Goal: Transaction & Acquisition: Purchase product/service

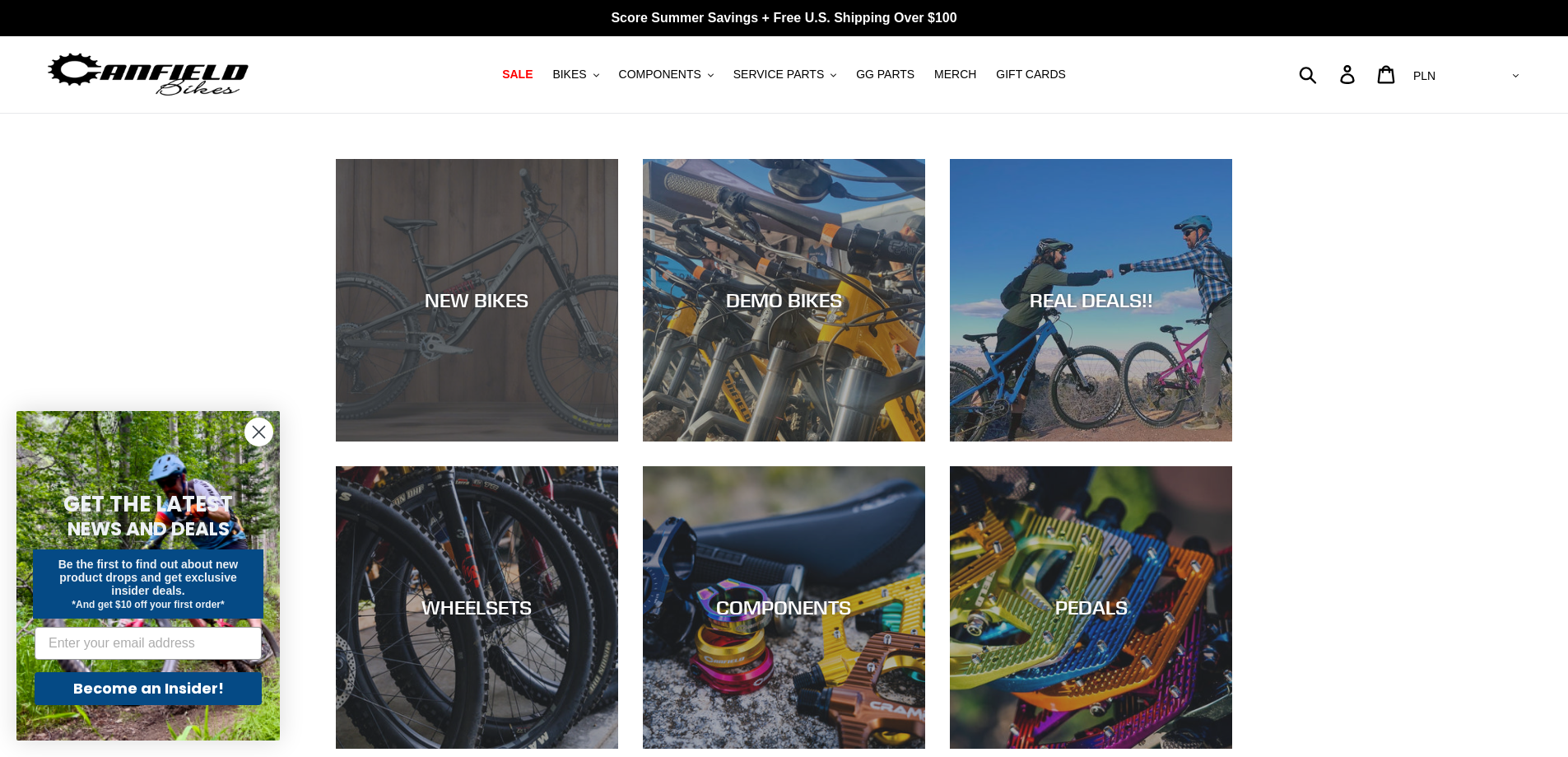
click at [570, 441] on div "NEW BIKES" at bounding box center [477, 441] width 283 height 0
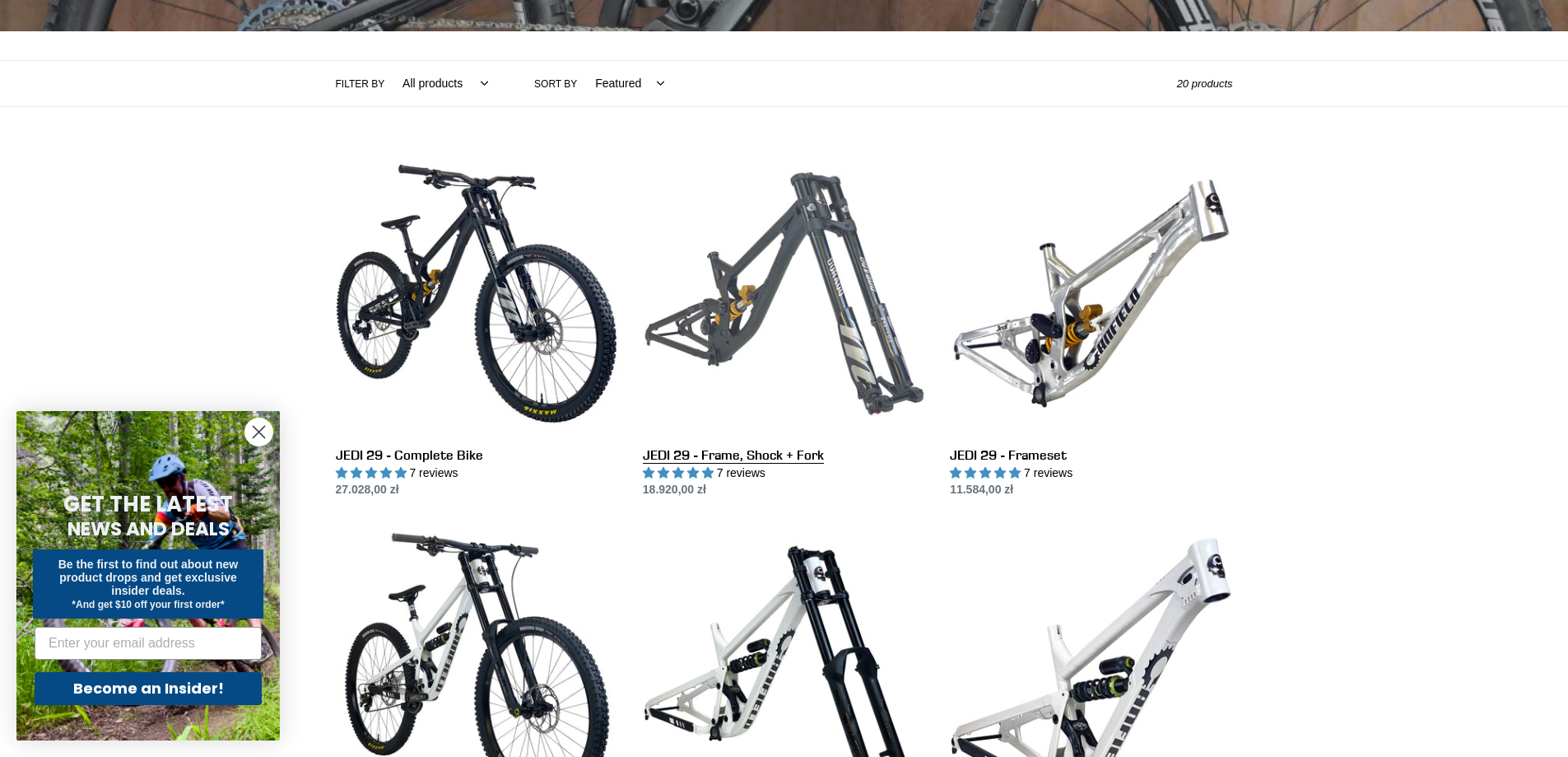
click at [756, 305] on link "JEDI 29 - Frame, Shock + Fork" at bounding box center [784, 326] width 283 height 347
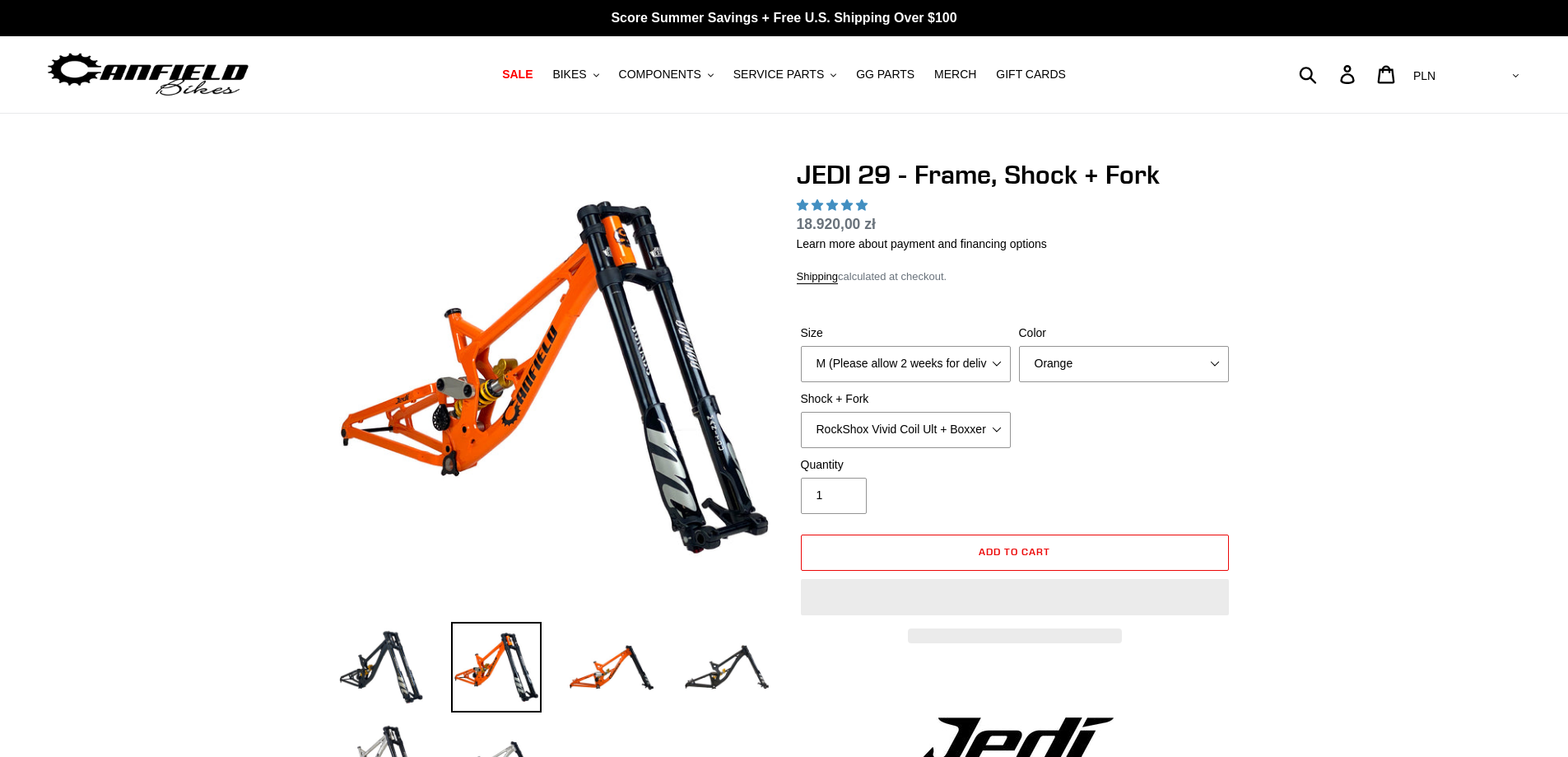
select select "highest-rating"
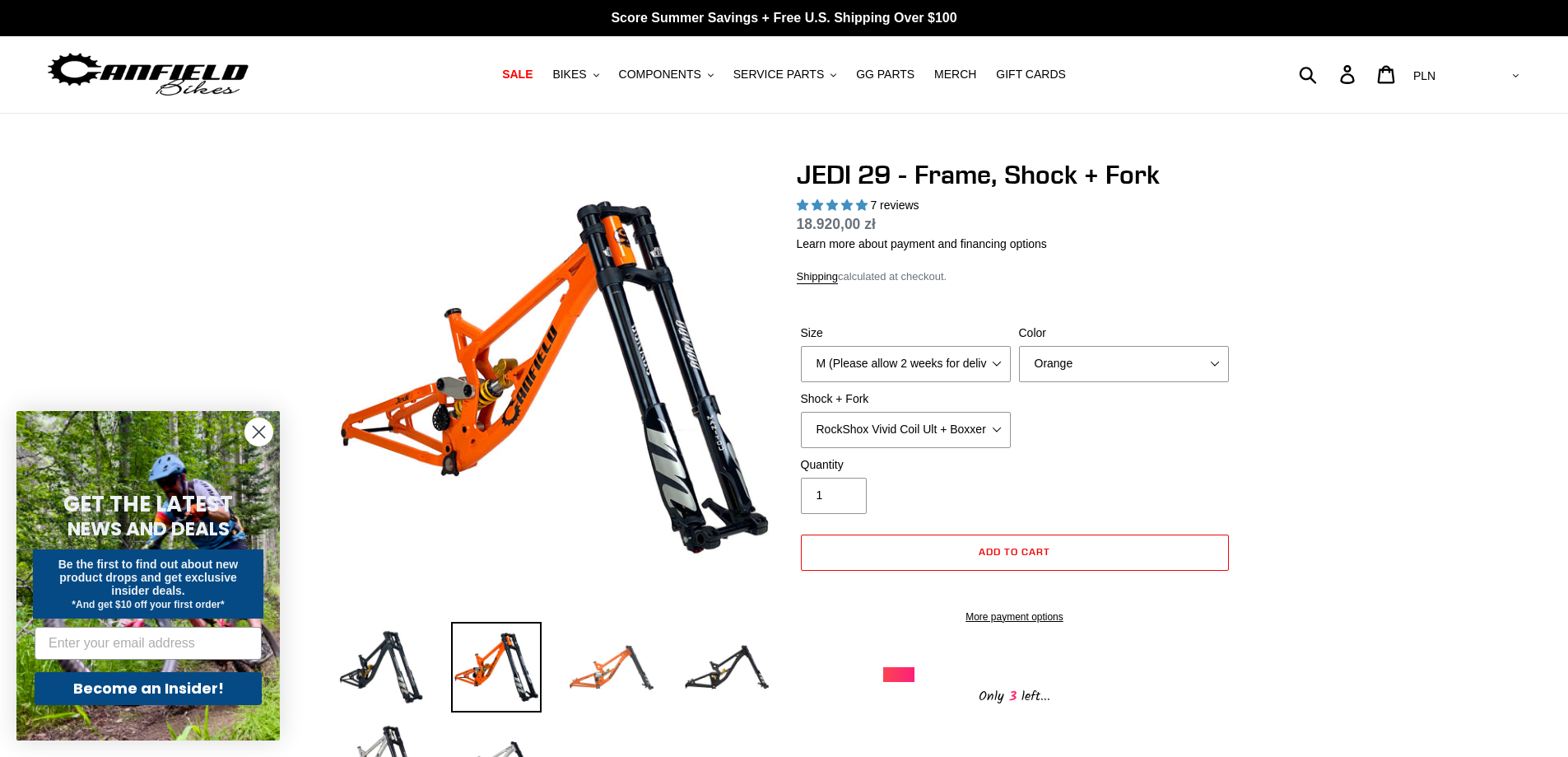
click at [590, 697] on img at bounding box center [612, 667] width 91 height 91
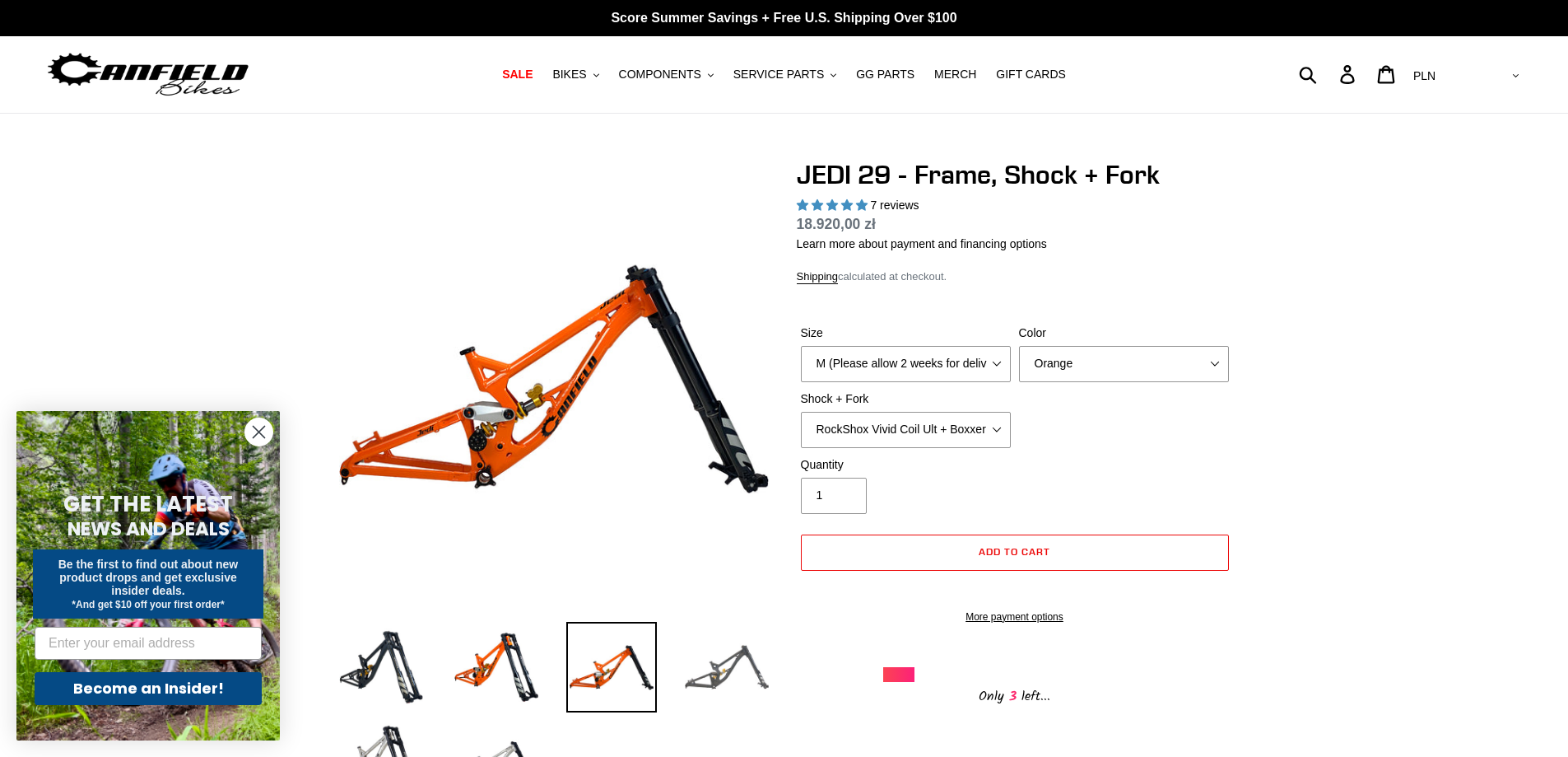
click at [736, 651] on img at bounding box center [727, 667] width 91 height 91
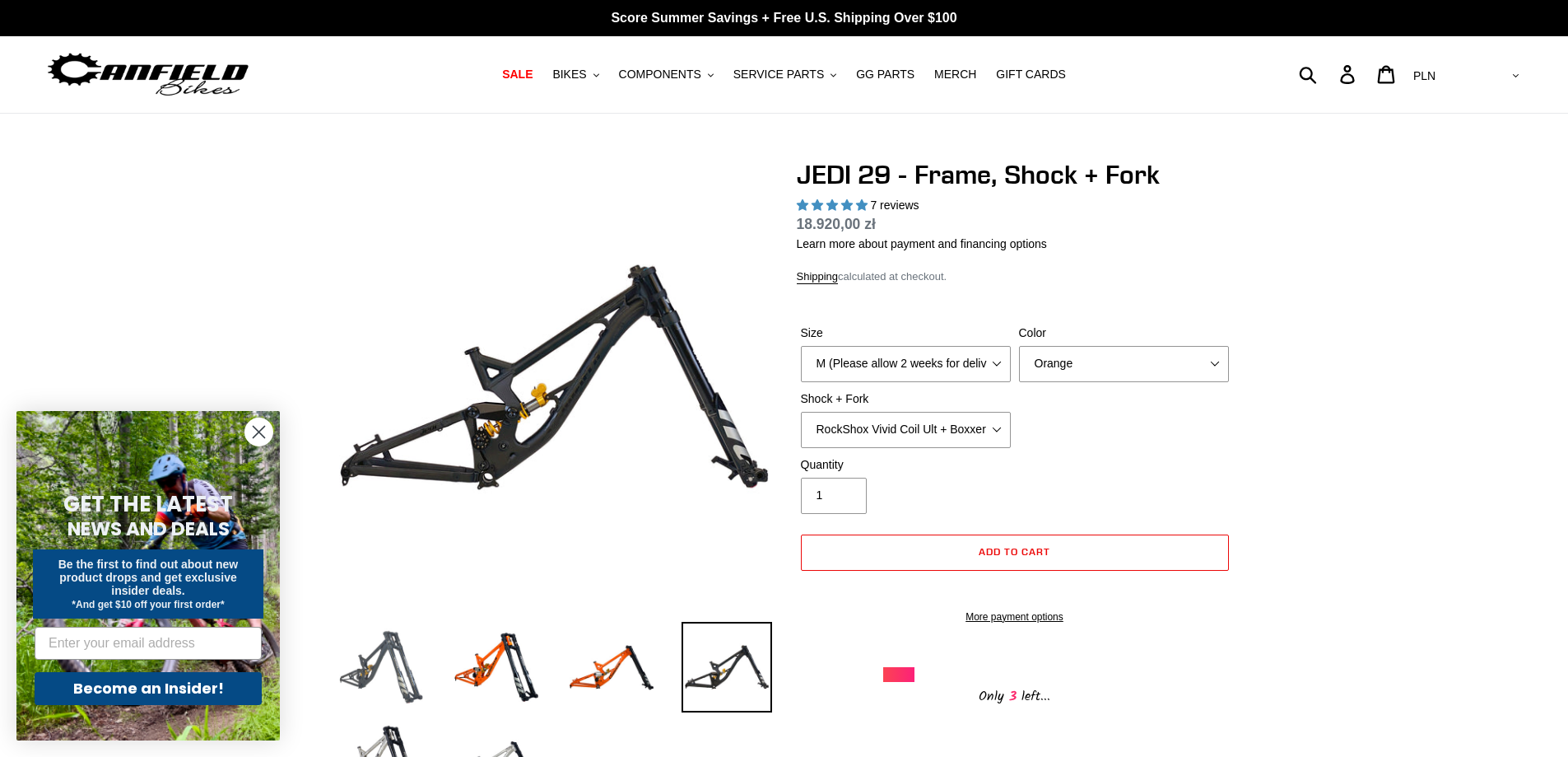
click at [346, 646] on img at bounding box center [381, 667] width 91 height 91
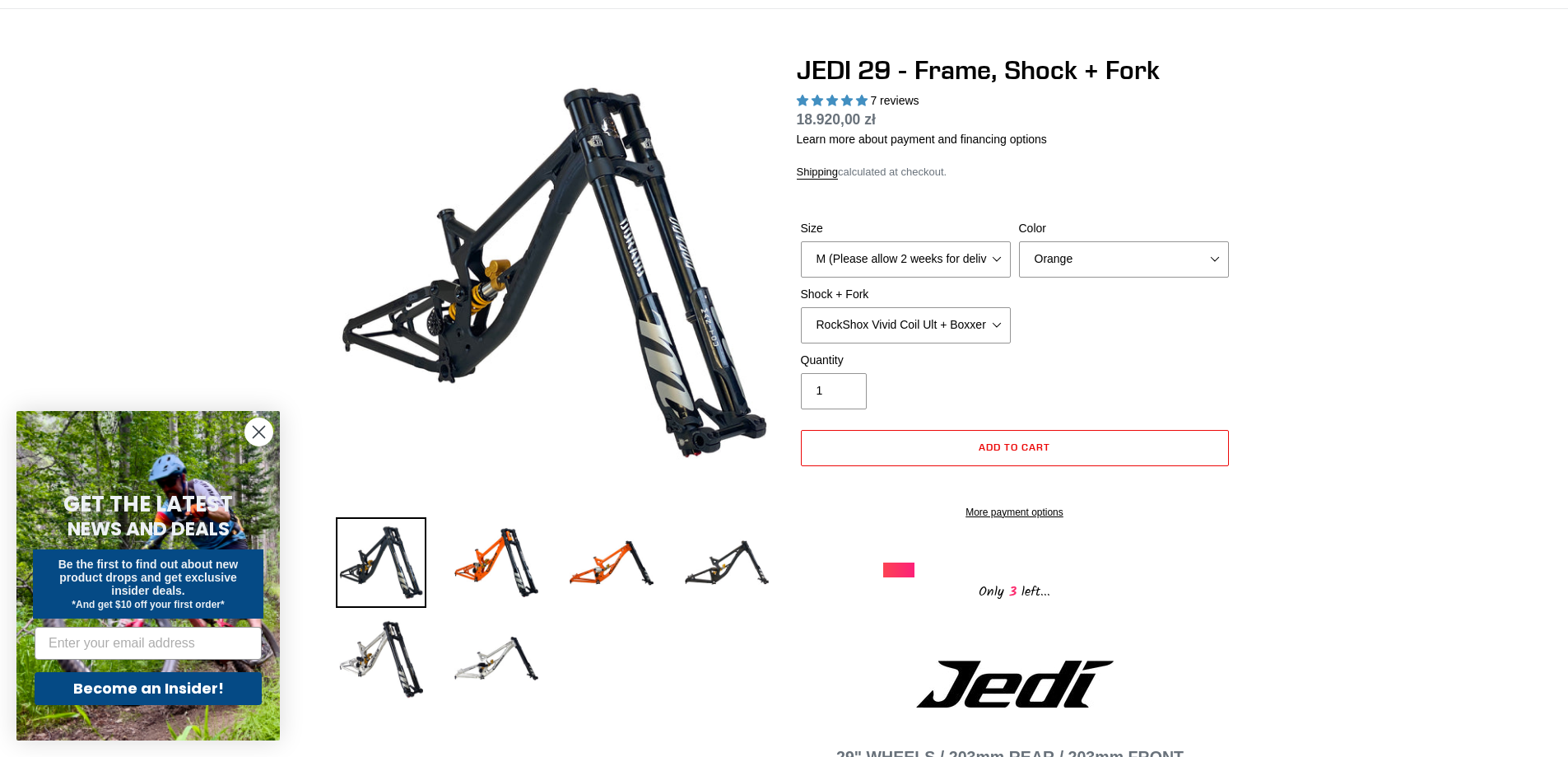
scroll to position [247, 0]
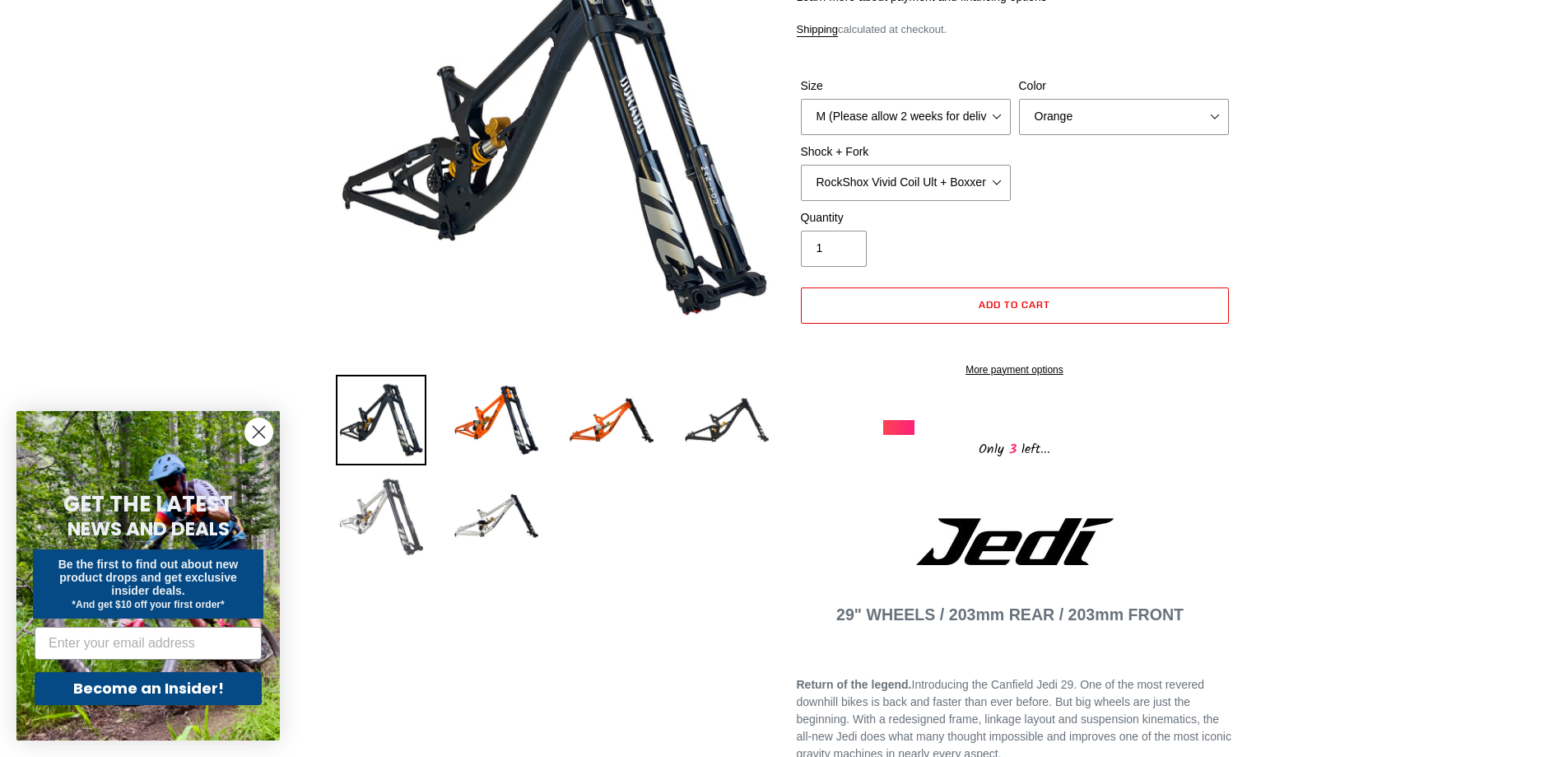
click at [408, 517] on img at bounding box center [381, 515] width 91 height 91
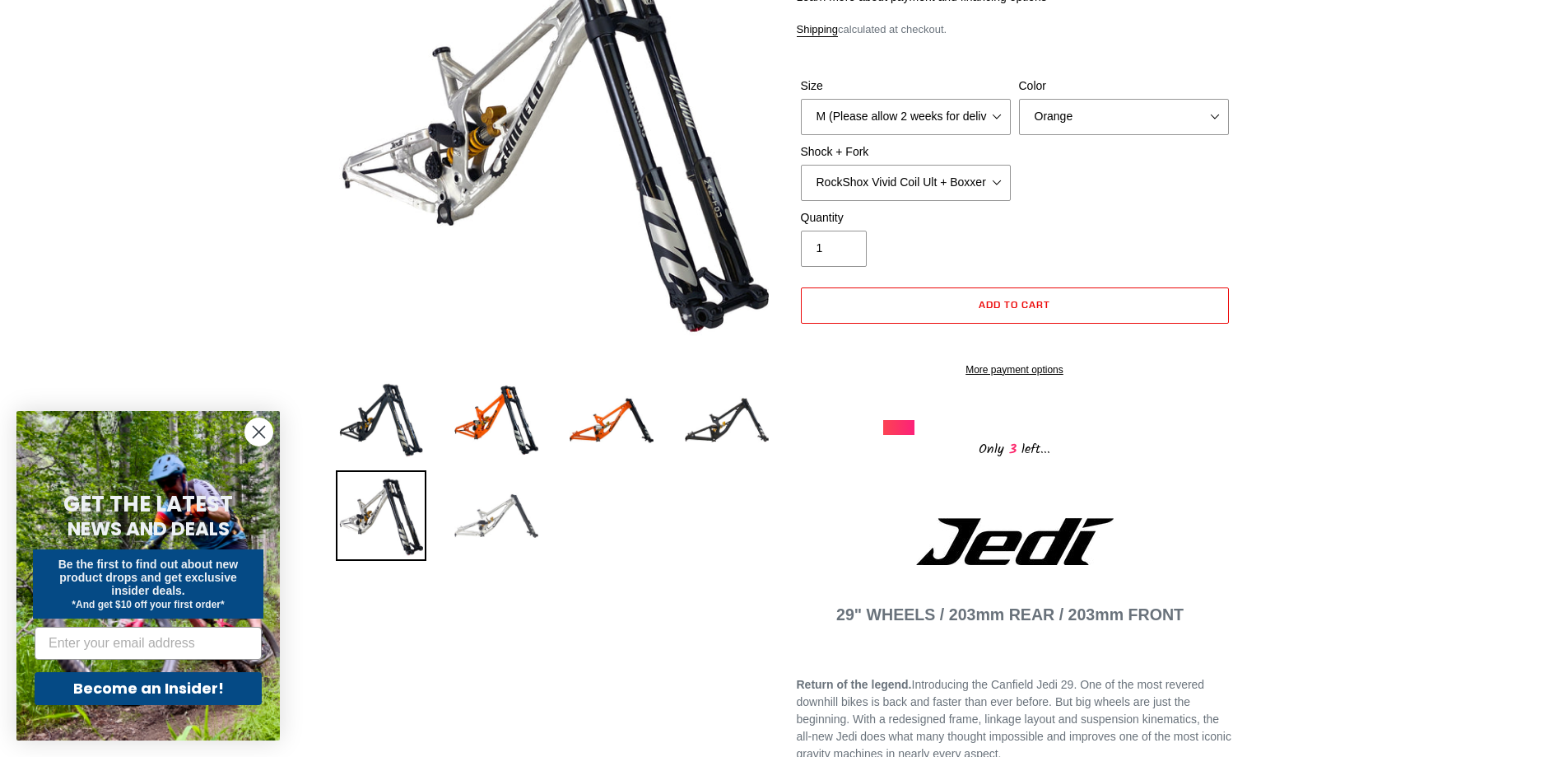
click at [485, 509] on img at bounding box center [497, 515] width 91 height 91
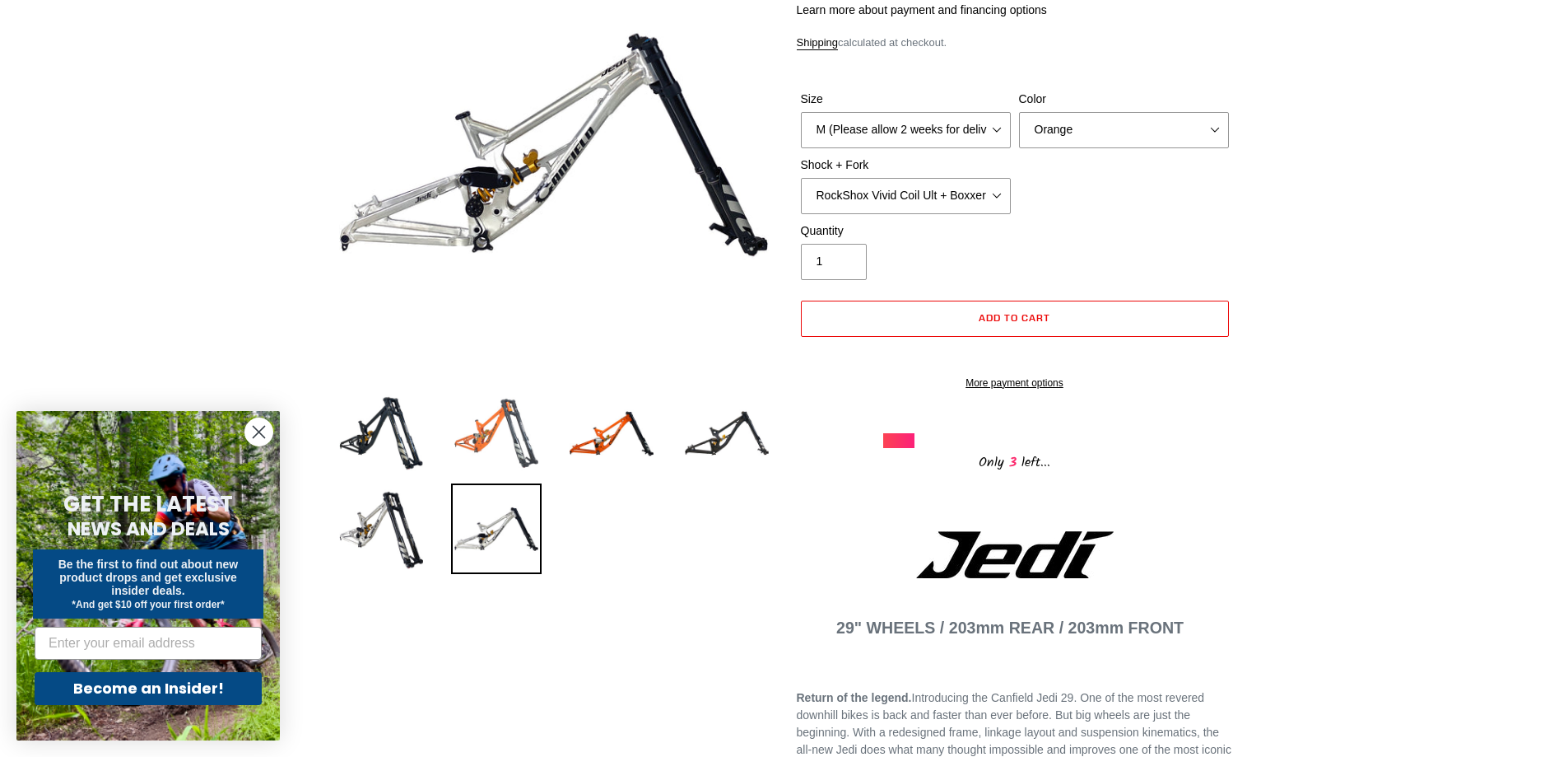
scroll to position [0, 0]
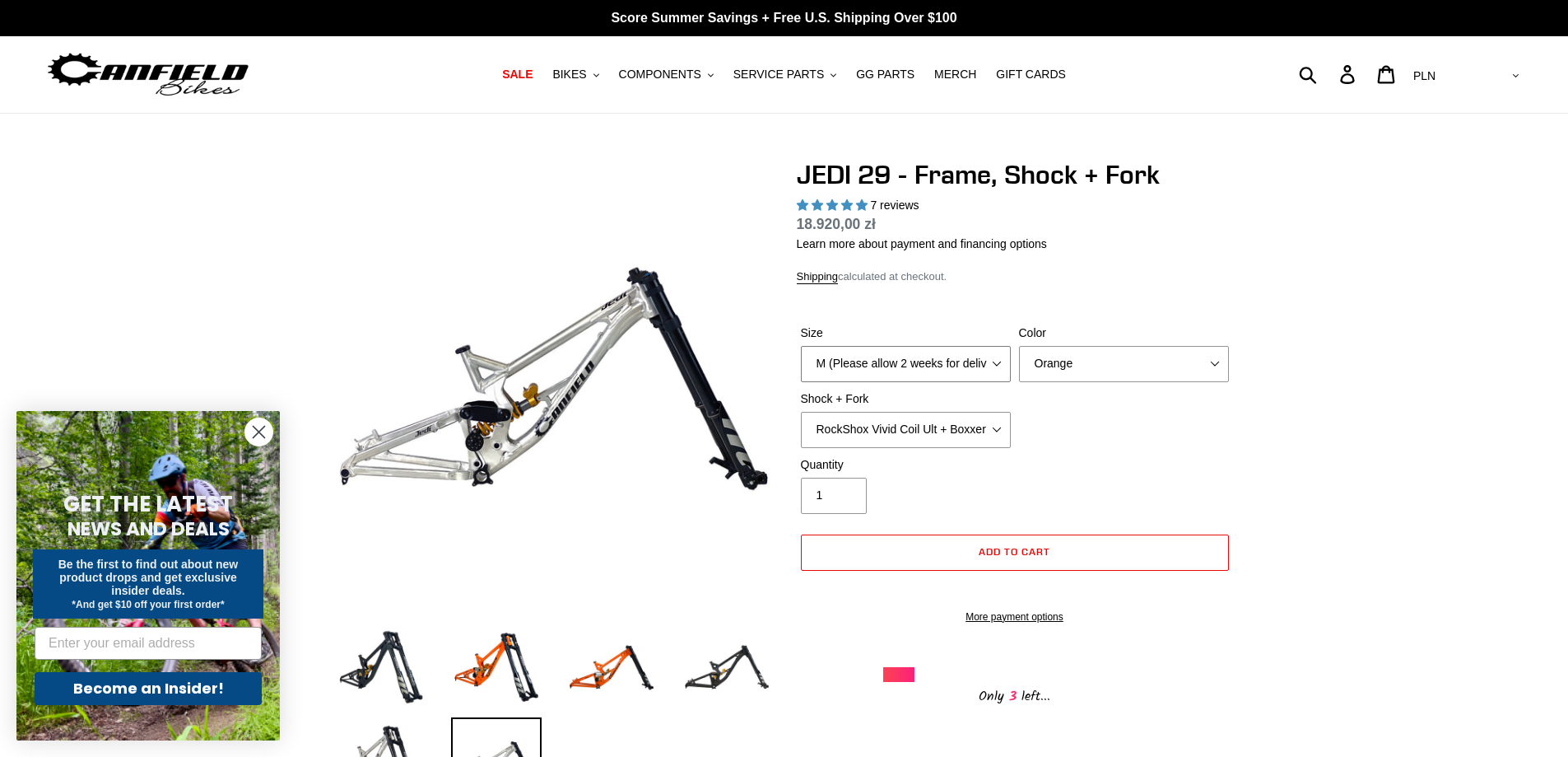
click at [897, 356] on select "M (Please allow 2 weeks for delivery) L (Please allow 2 weeks for delivery) XL" at bounding box center [906, 363] width 210 height 36
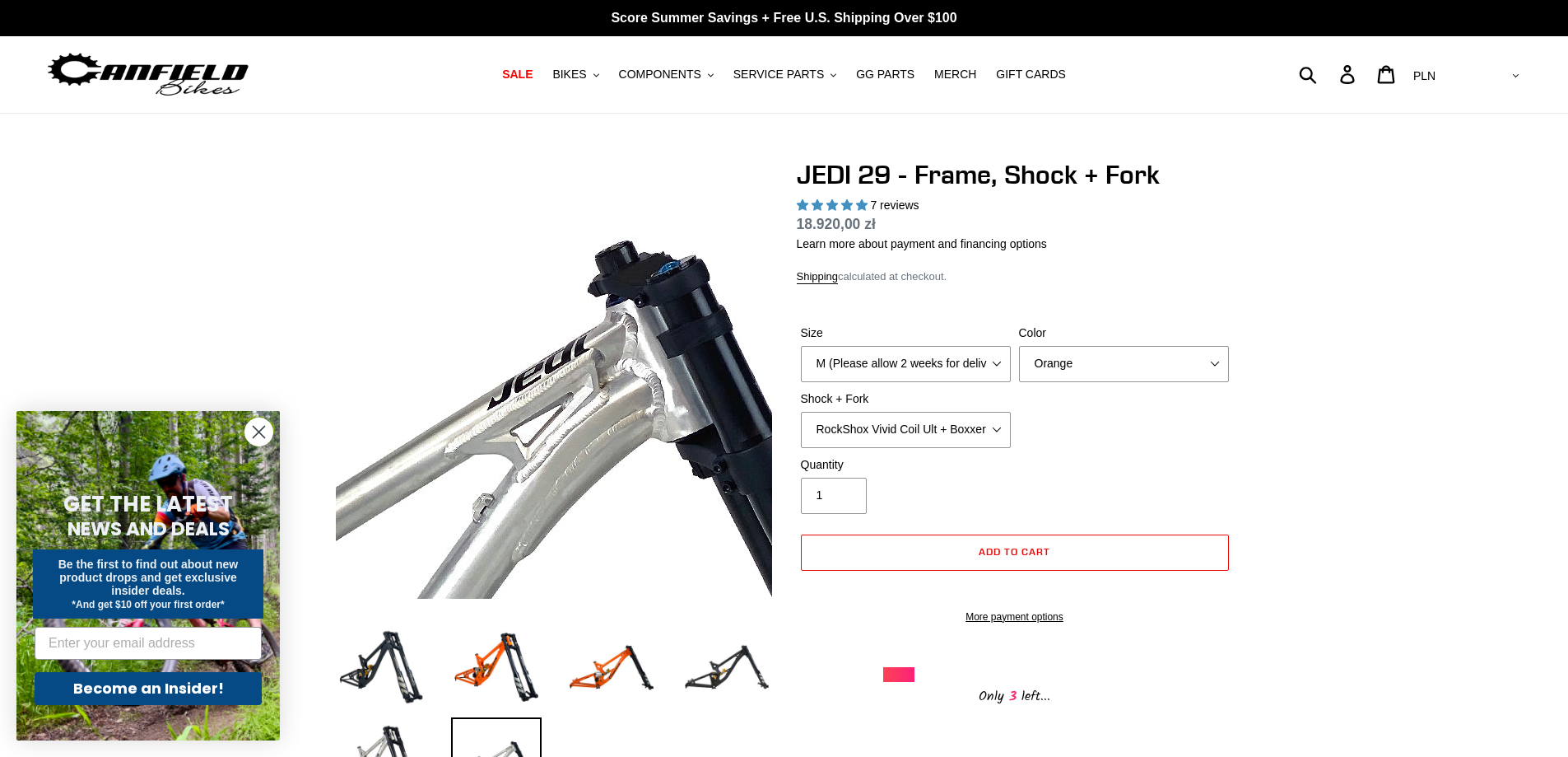
click at [638, 279] on img at bounding box center [301, 671] width 1685 height 1686
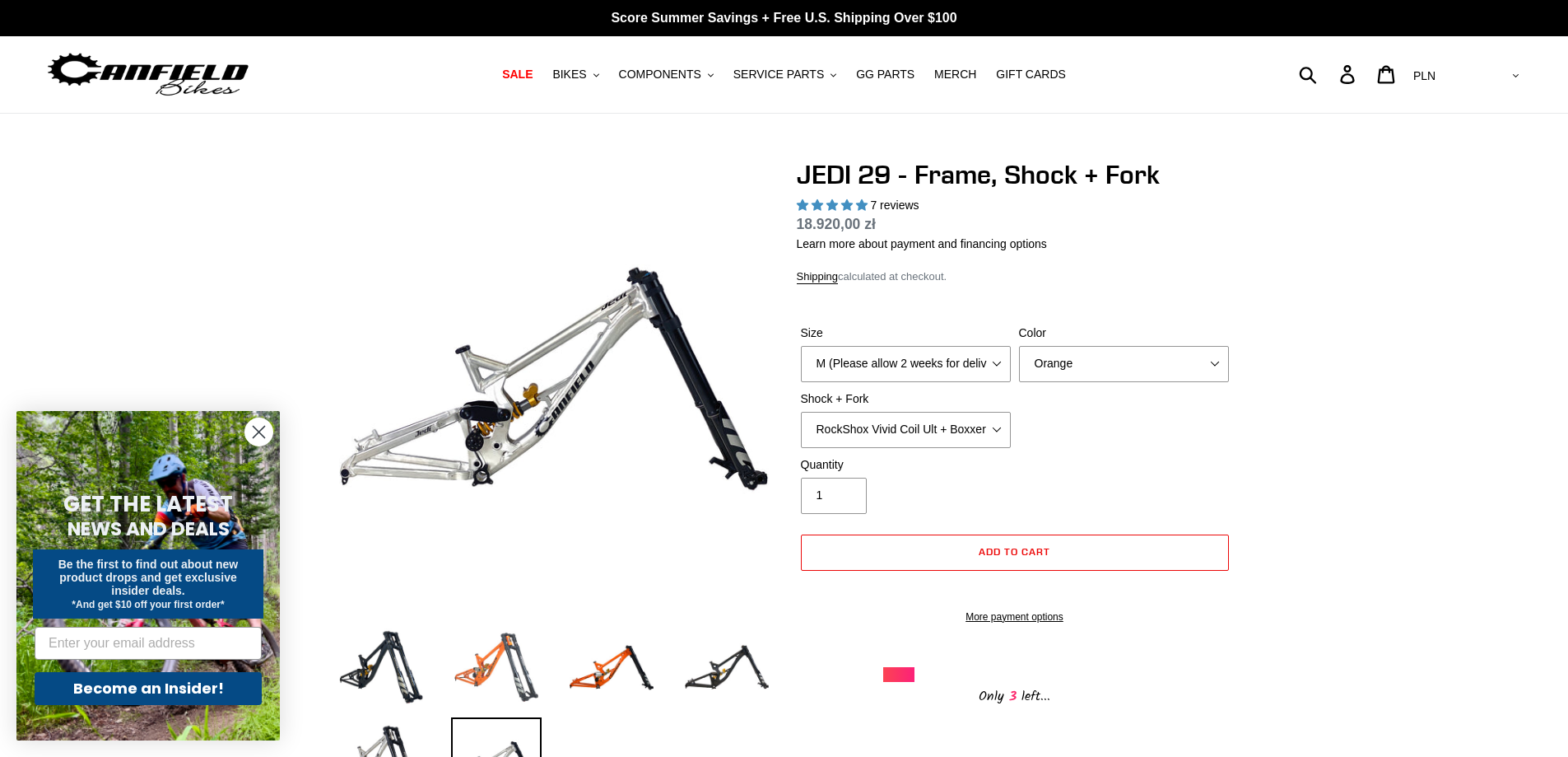
click at [505, 661] on img at bounding box center [497, 667] width 91 height 91
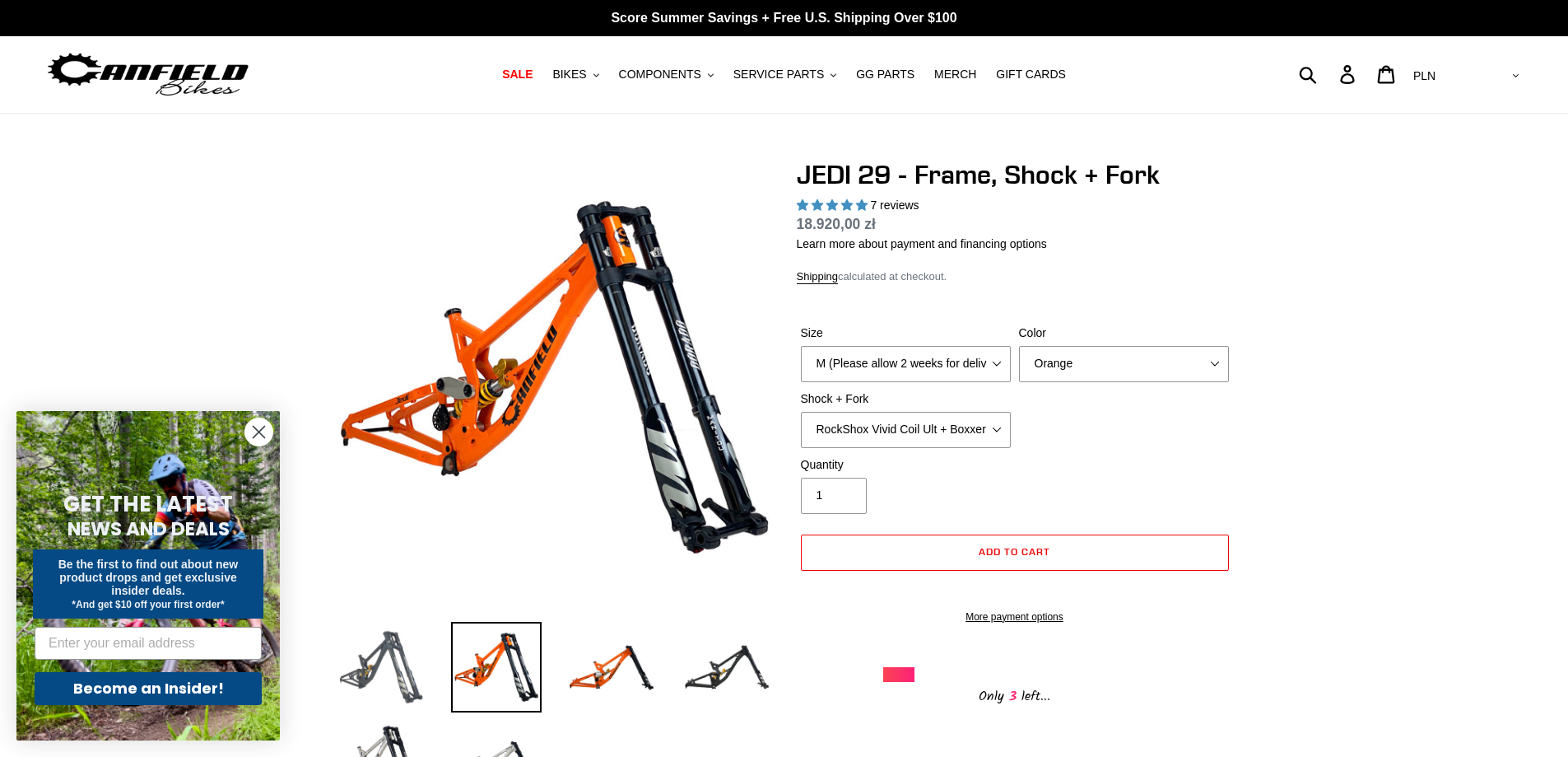
click at [409, 673] on img at bounding box center [381, 667] width 91 height 91
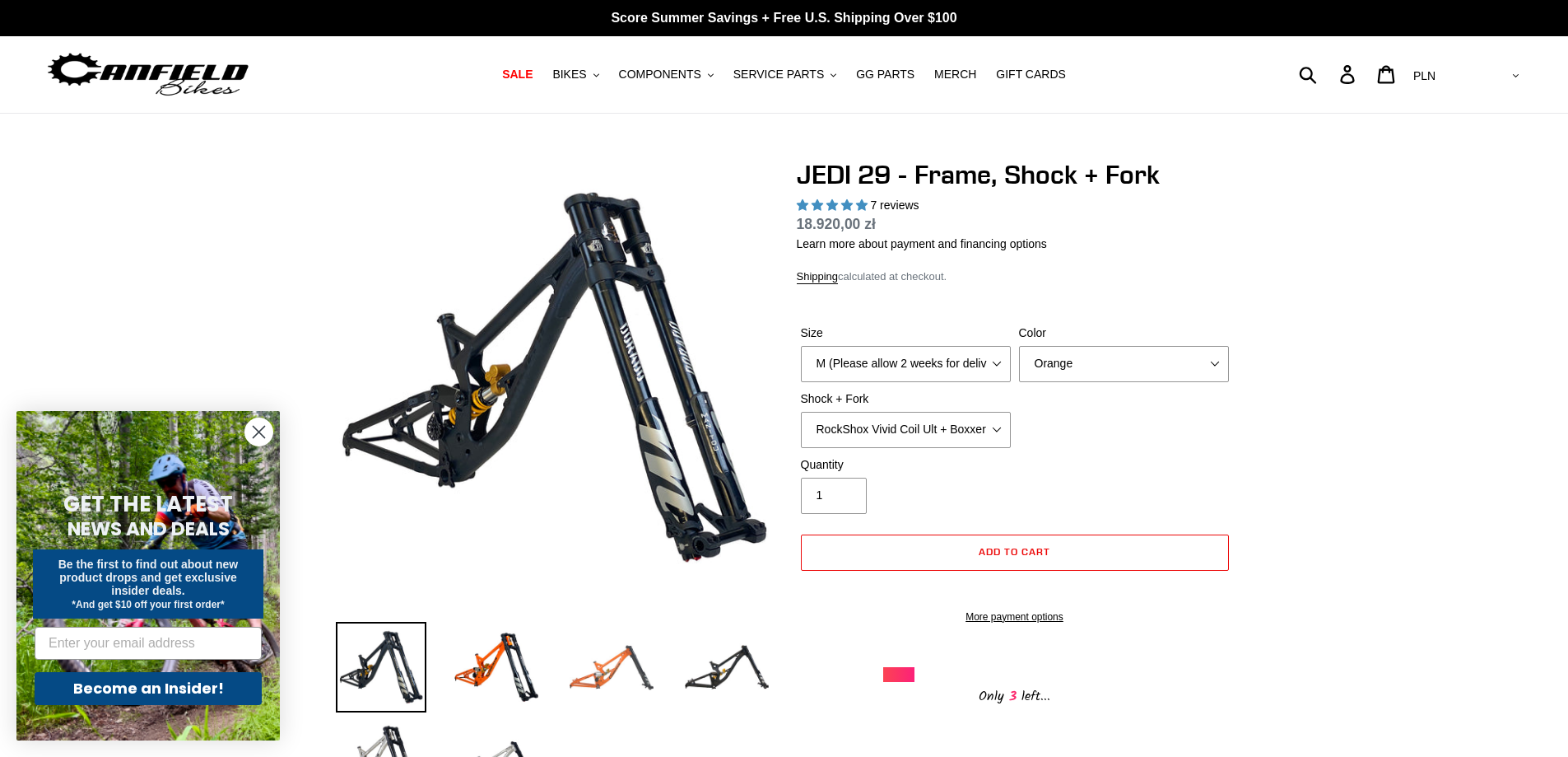
click at [577, 655] on img at bounding box center [612, 667] width 91 height 91
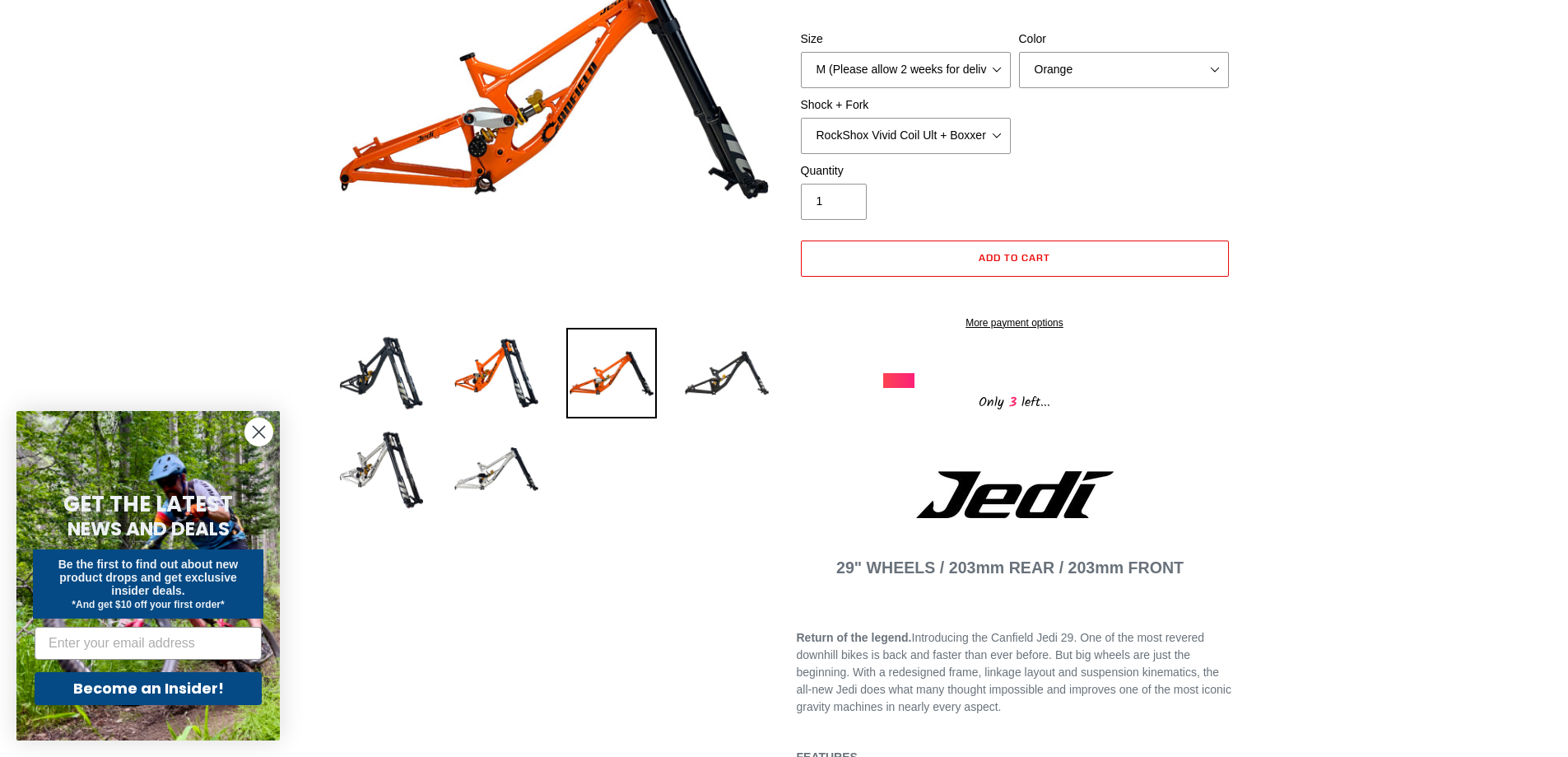
scroll to position [329, 0]
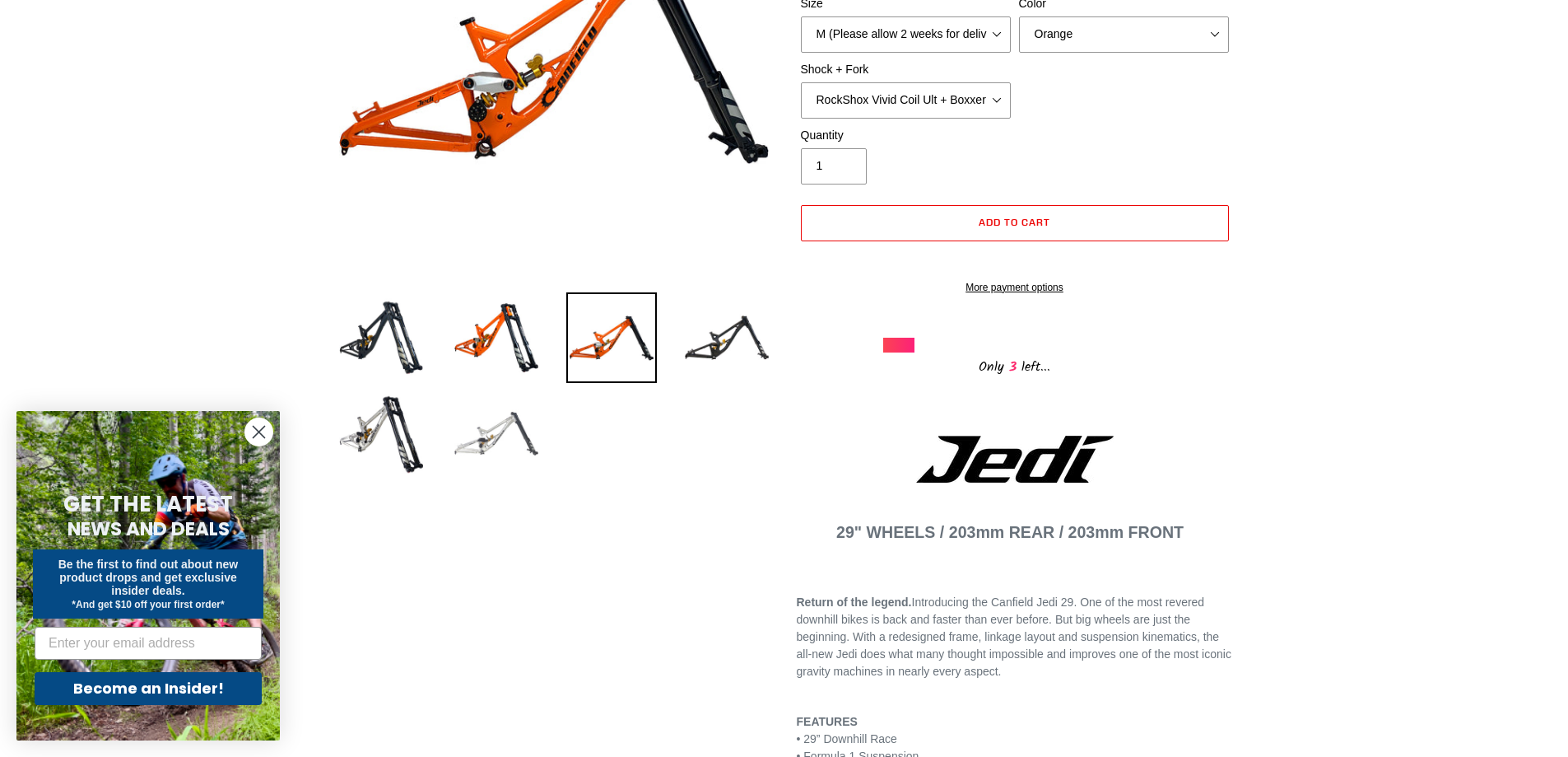
click at [453, 404] on img at bounding box center [497, 433] width 91 height 91
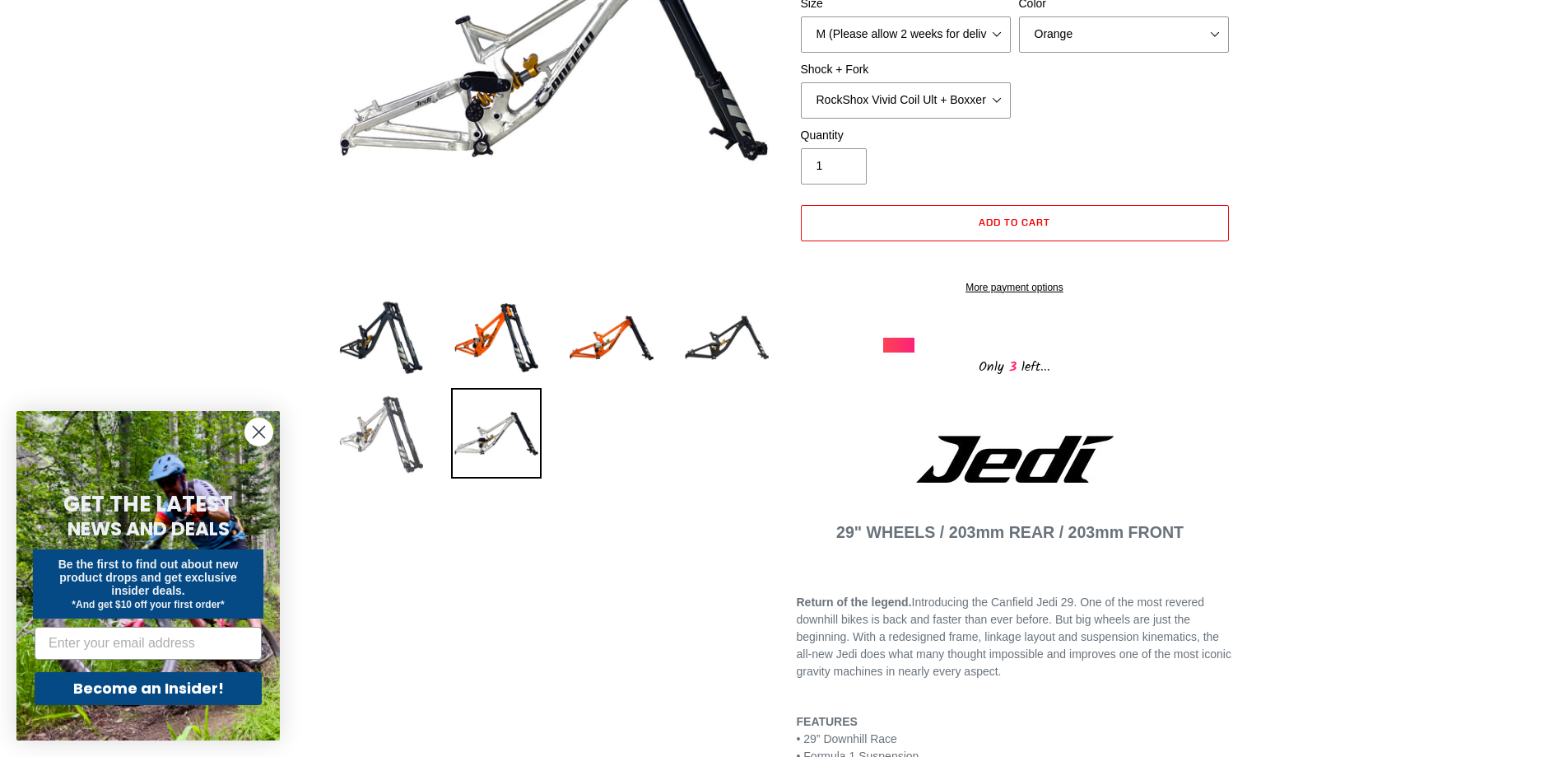
click at [414, 409] on img at bounding box center [381, 433] width 91 height 91
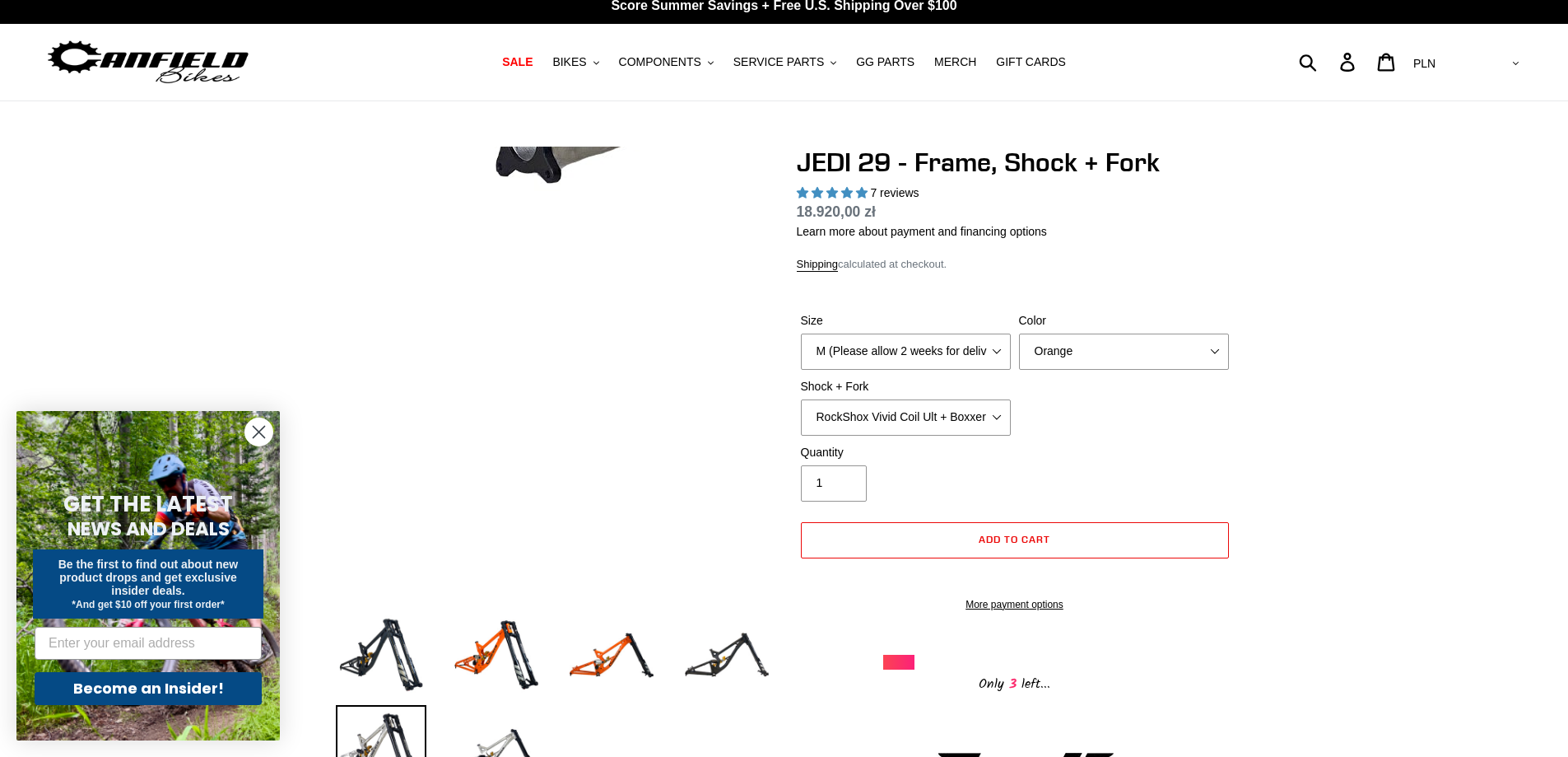
scroll to position [0, 0]
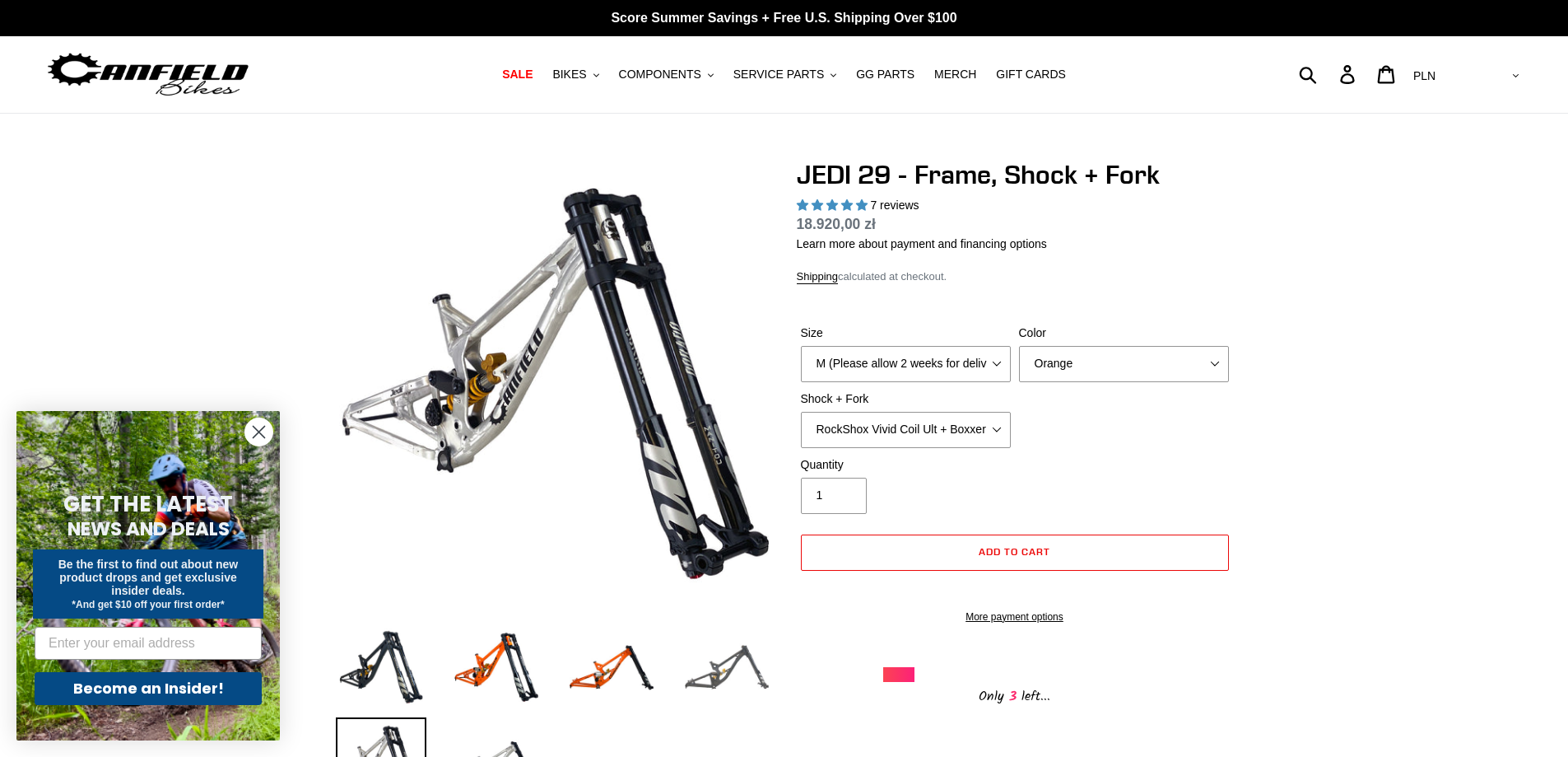
click at [708, 674] on img at bounding box center [727, 667] width 91 height 91
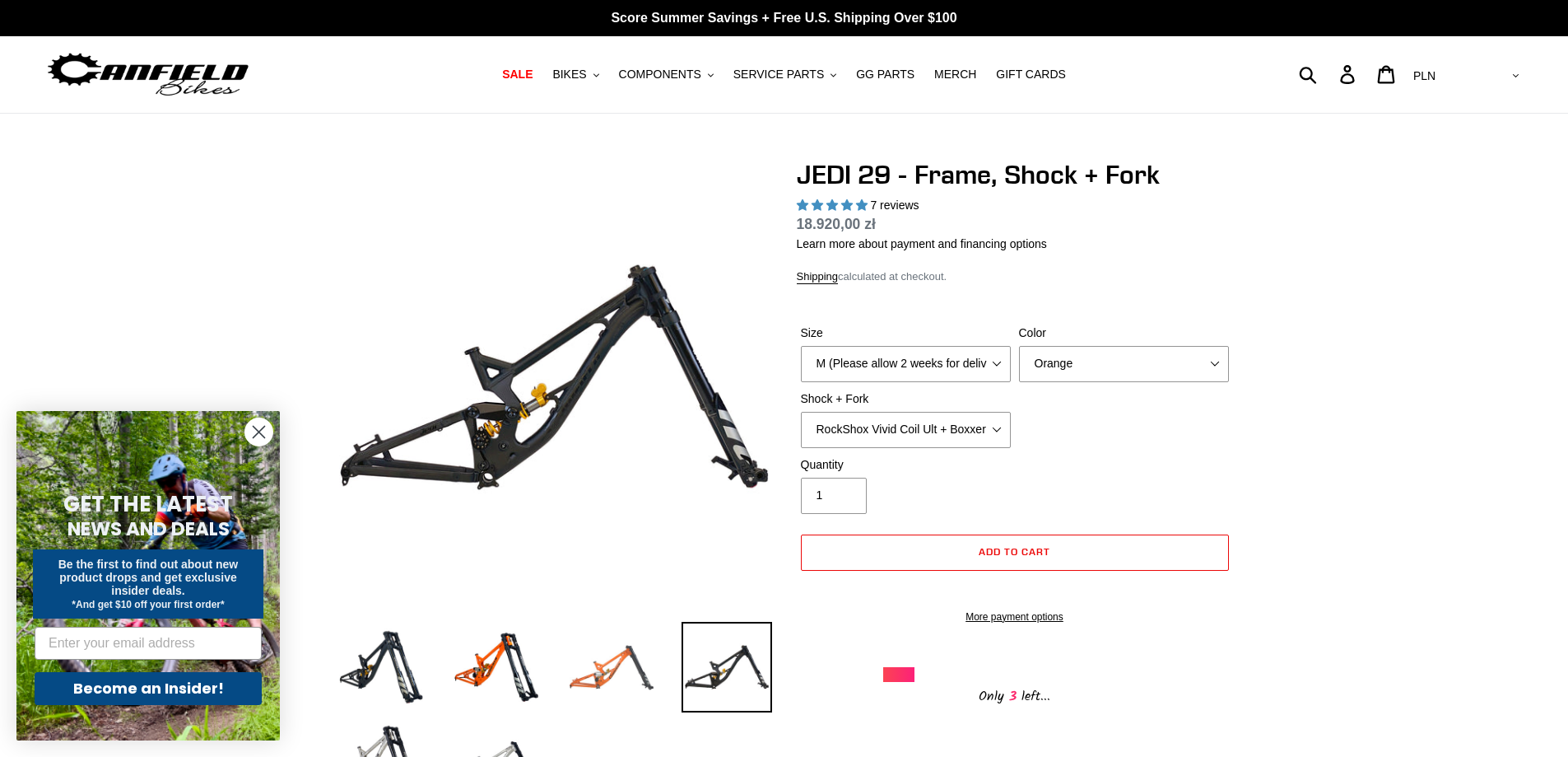
click at [640, 676] on img at bounding box center [612, 667] width 91 height 91
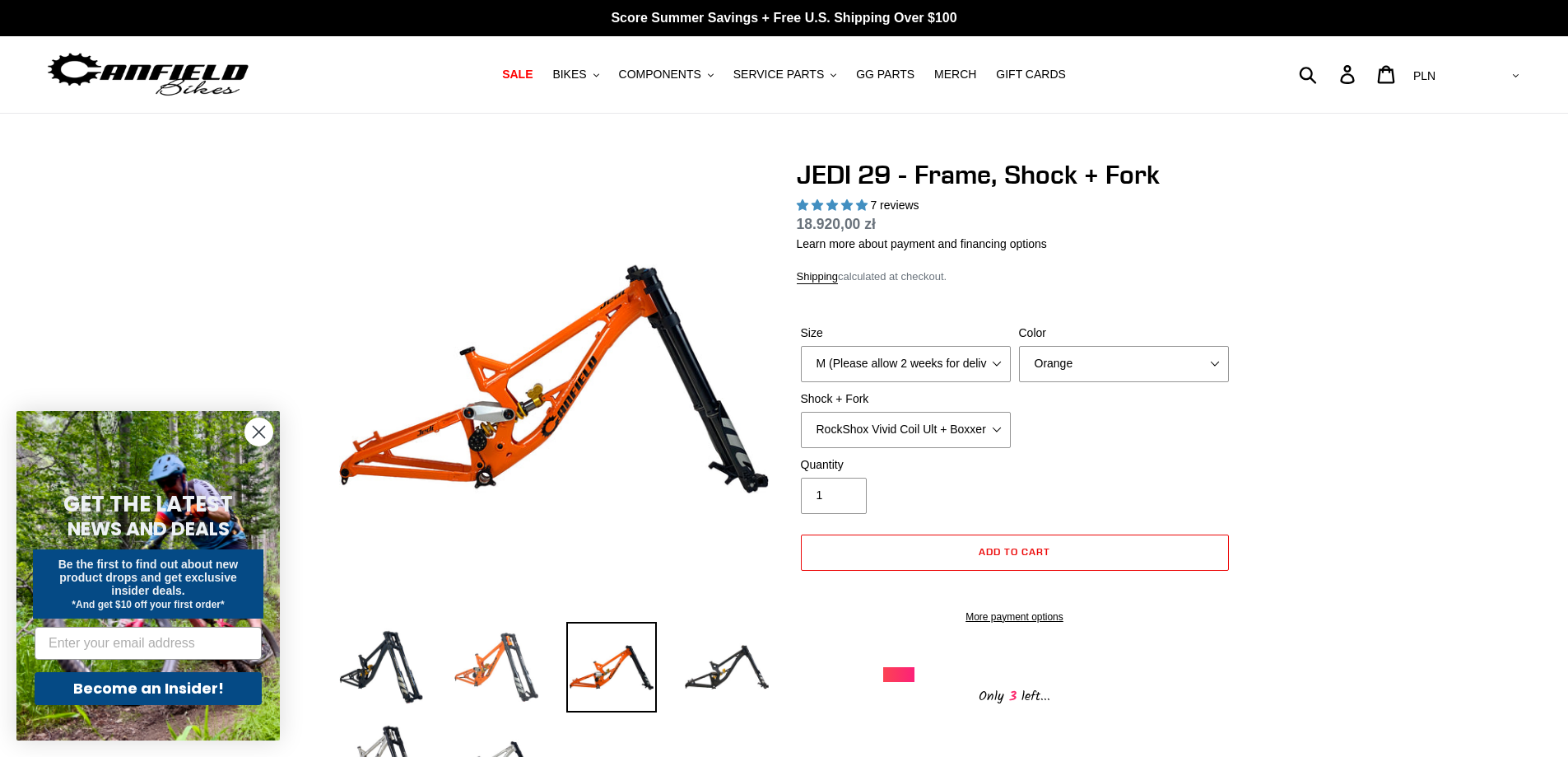
click at [494, 669] on img at bounding box center [497, 667] width 91 height 91
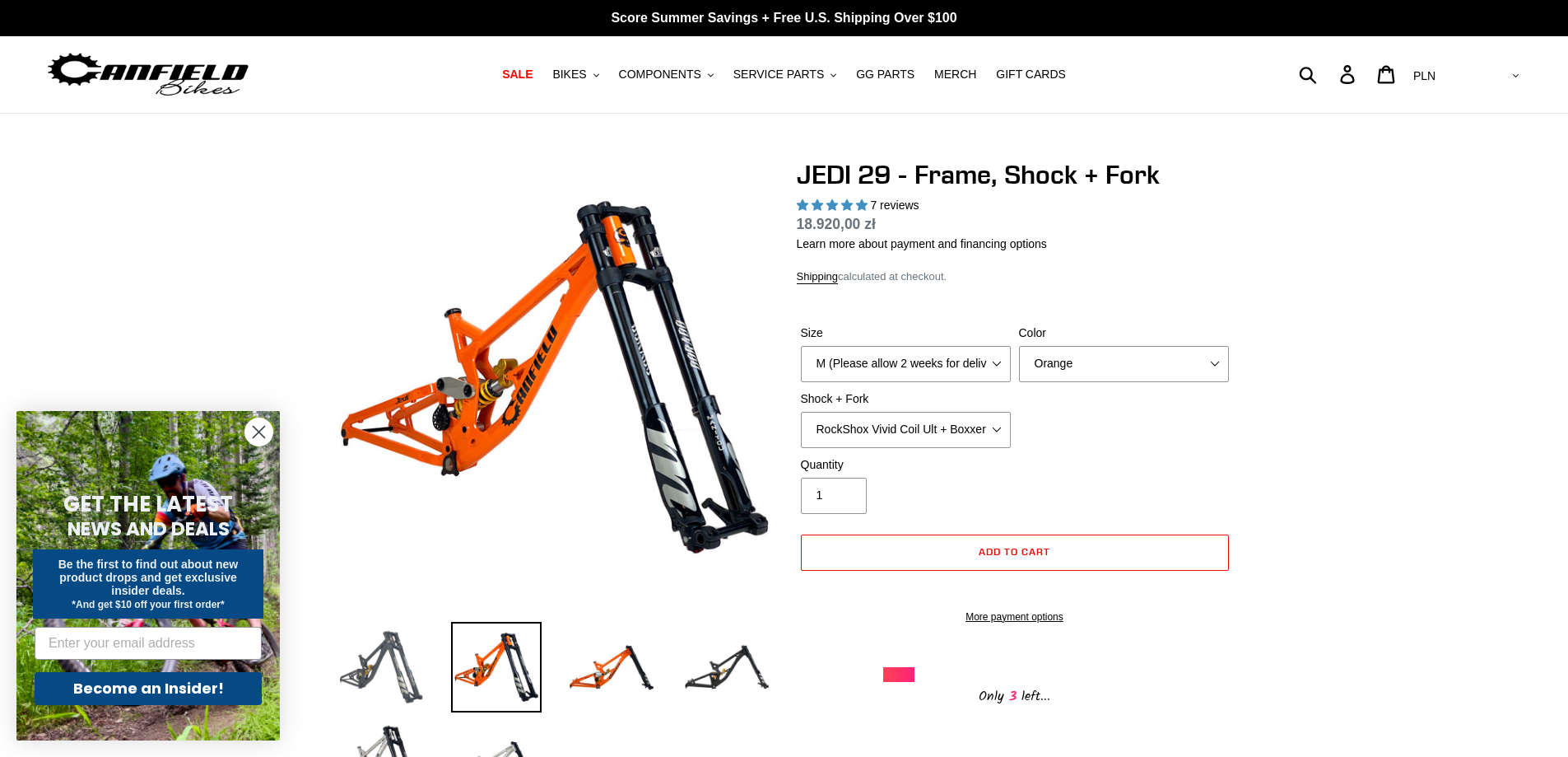
click at [419, 664] on img at bounding box center [381, 667] width 91 height 91
